Goal: Navigation & Orientation: Understand site structure

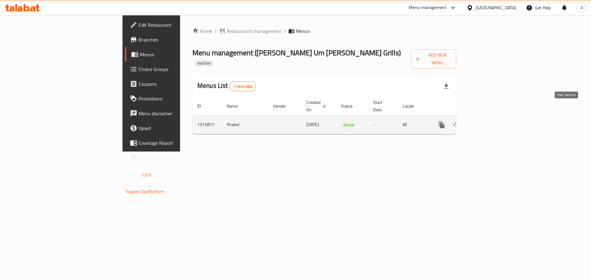
click at [493, 118] on link "enhanced table" at bounding box center [486, 125] width 15 height 15
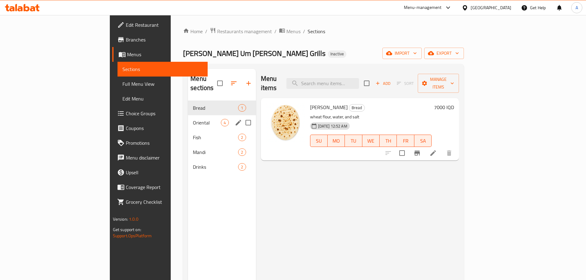
click at [193, 119] on span "Oriental" at bounding box center [207, 122] width 28 height 7
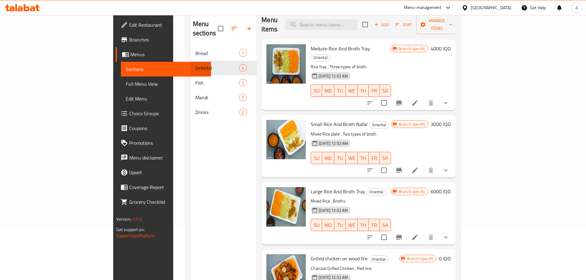
scroll to position [25, 0]
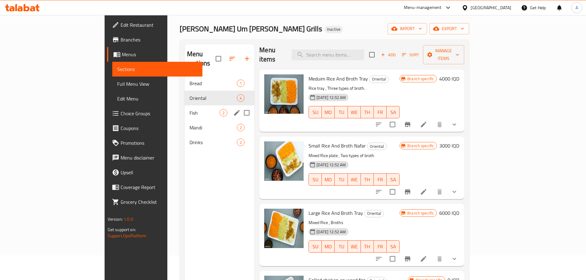
click at [190, 109] on span "Fish" at bounding box center [205, 112] width 30 height 7
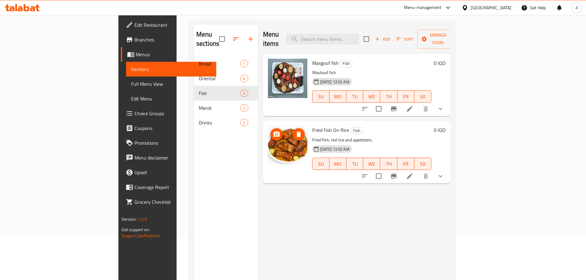
scroll to position [55, 0]
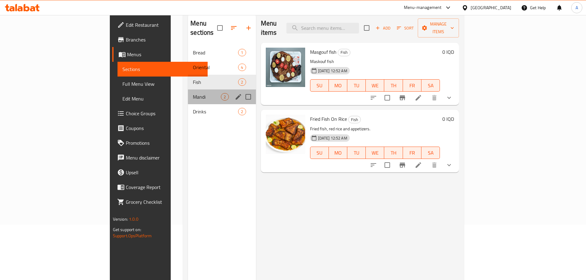
click at [188, 92] on div "Mandi 2" at bounding box center [222, 97] width 68 height 15
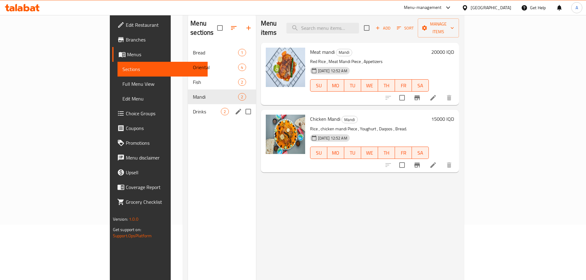
click at [188, 107] on div "Drinks 2" at bounding box center [222, 111] width 68 height 15
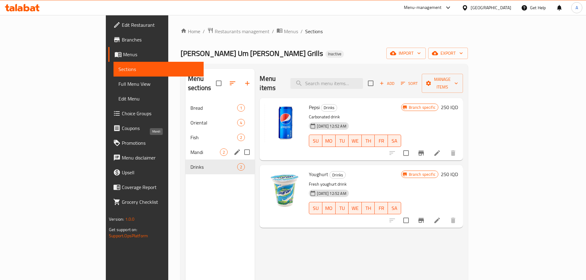
click at [186, 145] on div "Mandi 2" at bounding box center [220, 152] width 69 height 15
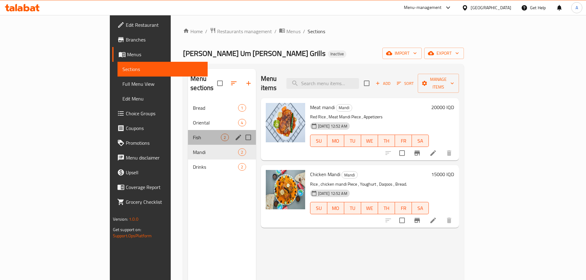
click at [188, 132] on div "Fish 2" at bounding box center [222, 137] width 68 height 15
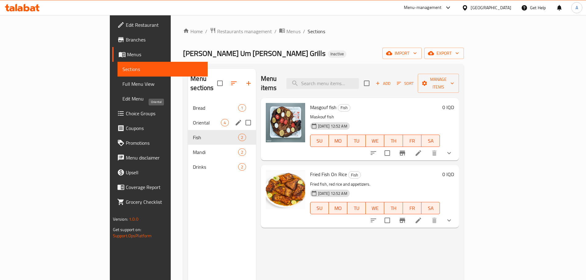
click at [193, 119] on span "Oriental" at bounding box center [207, 122] width 28 height 7
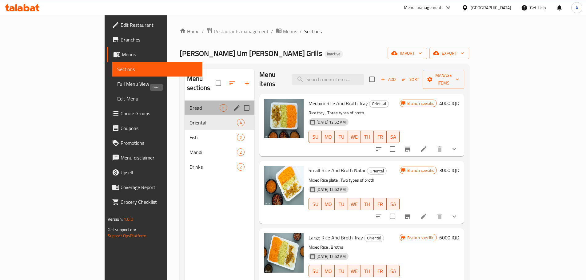
click at [190, 104] on span "Bread" at bounding box center [205, 107] width 30 height 7
